Goal: Task Accomplishment & Management: Complete application form

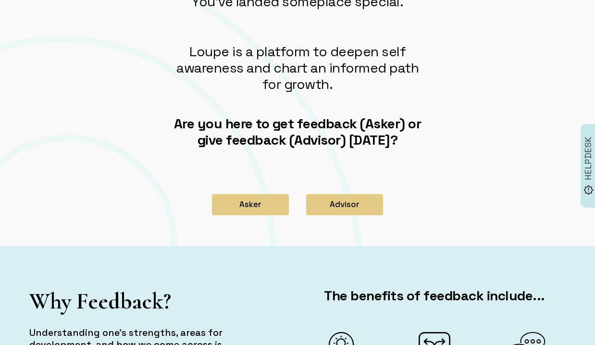
scroll to position [100, 0]
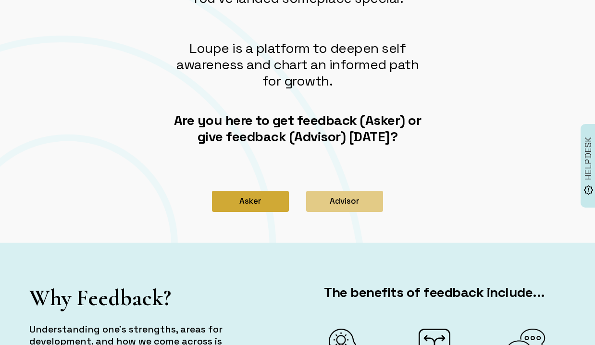
click at [238, 205] on button "Asker" at bounding box center [250, 201] width 77 height 21
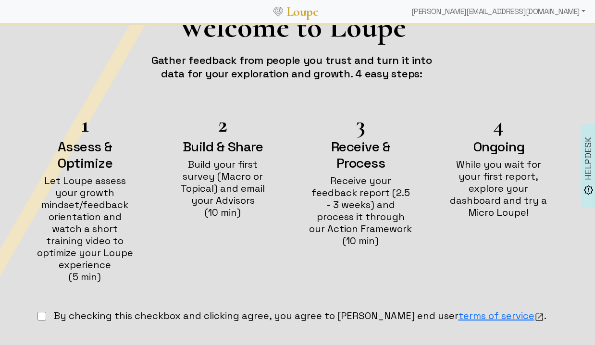
scroll to position [69, 0]
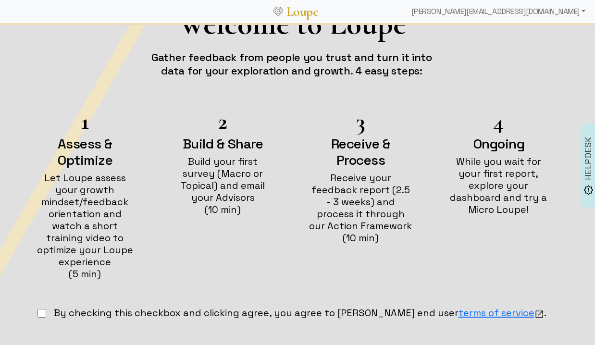
click at [46, 309] on input "checkbox" at bounding box center [41, 313] width 9 height 9
checkbox input "true"
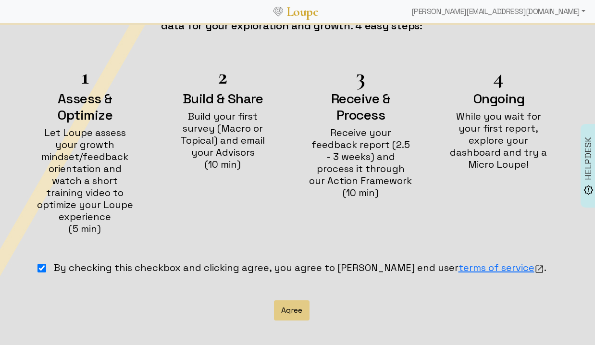
scroll to position [154, 0]
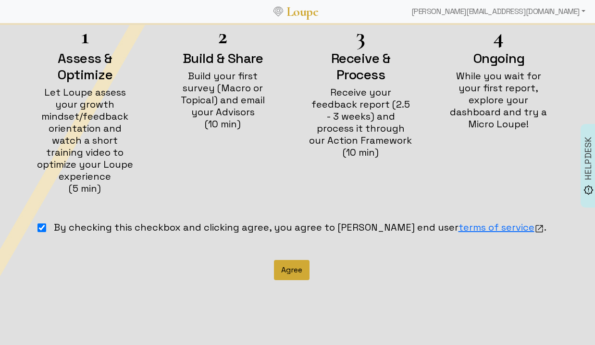
click at [288, 261] on button "Agree" at bounding box center [292, 270] width 36 height 20
